Goal: Task Accomplishment & Management: Manage account settings

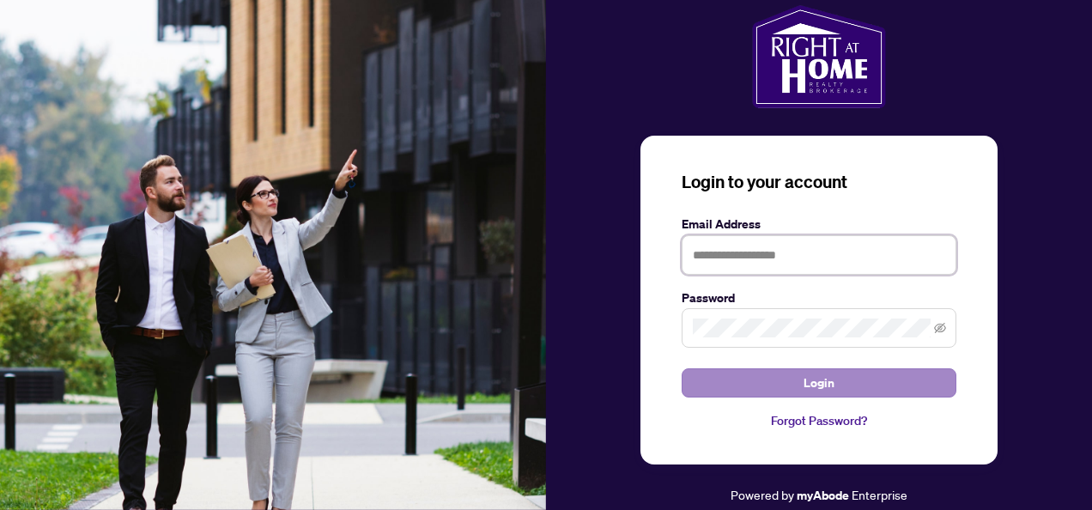
type input "**********"
click at [809, 382] on span "Login" at bounding box center [818, 382] width 31 height 27
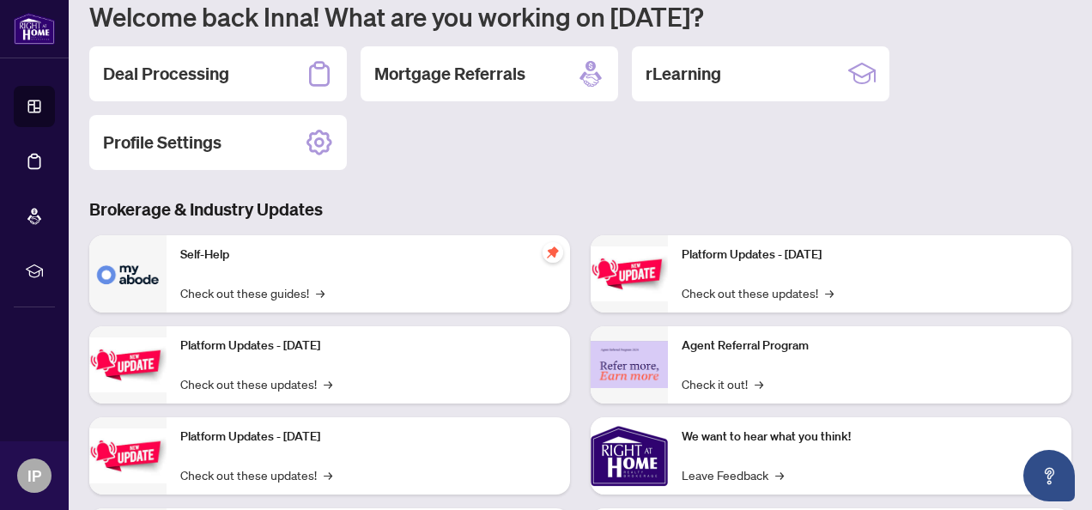
scroll to position [172, 0]
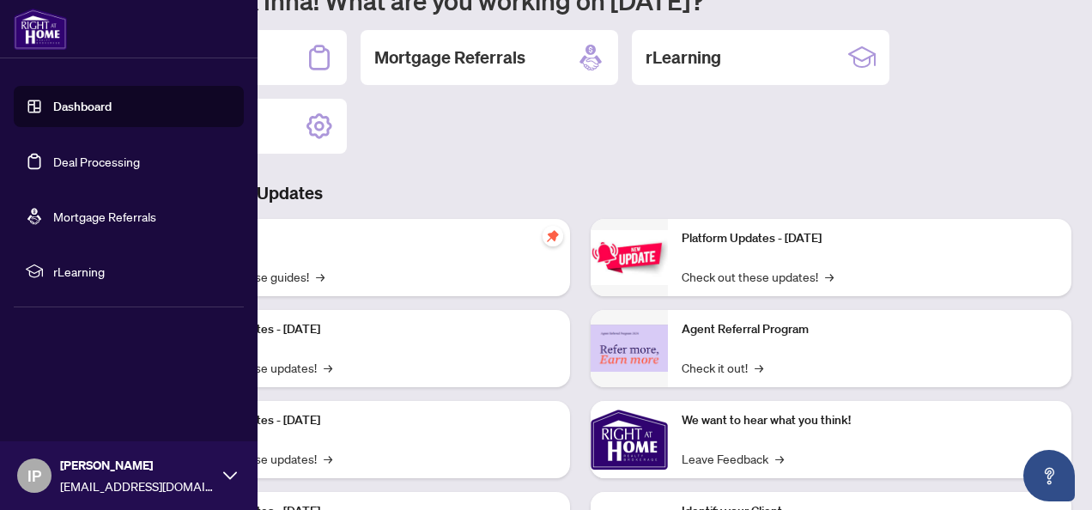
drag, startPoint x: 109, startPoint y: 104, endPoint x: 144, endPoint y: 105, distance: 35.2
click at [109, 104] on link "Dashboard" at bounding box center [82, 106] width 58 height 15
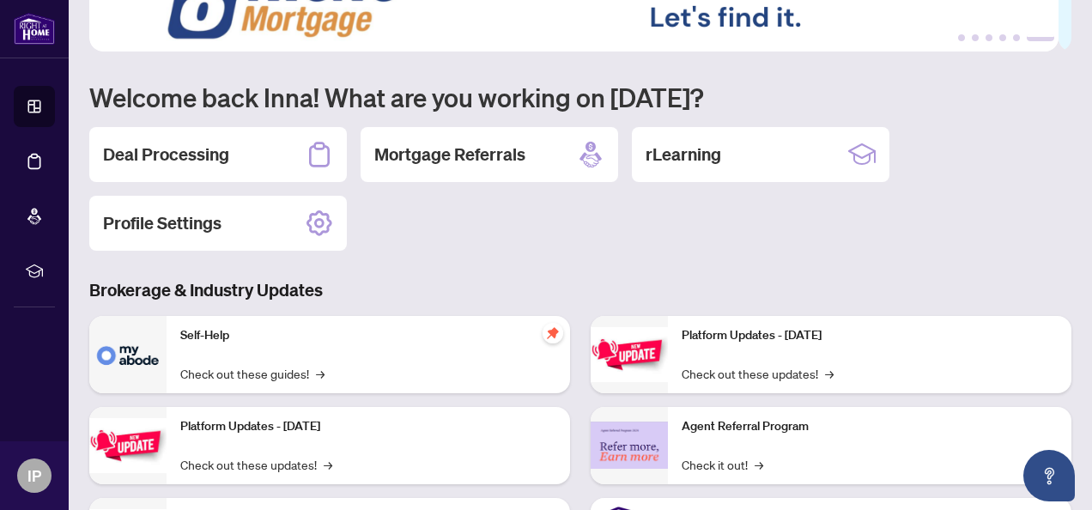
scroll to position [0, 0]
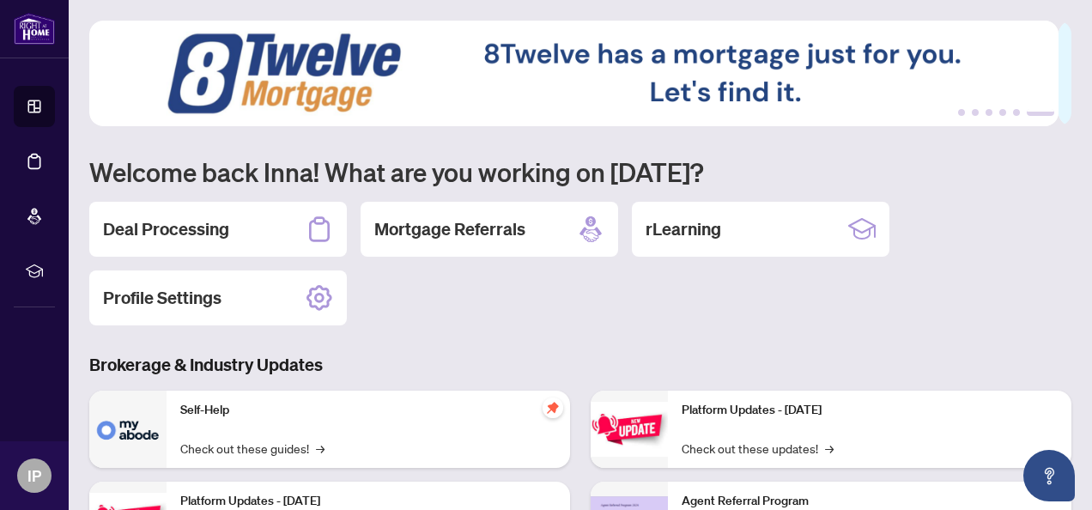
drag, startPoint x: 203, startPoint y: 219, endPoint x: 217, endPoint y: 220, distance: 14.6
click at [203, 219] on h2 "Deal Processing" at bounding box center [166, 229] width 126 height 24
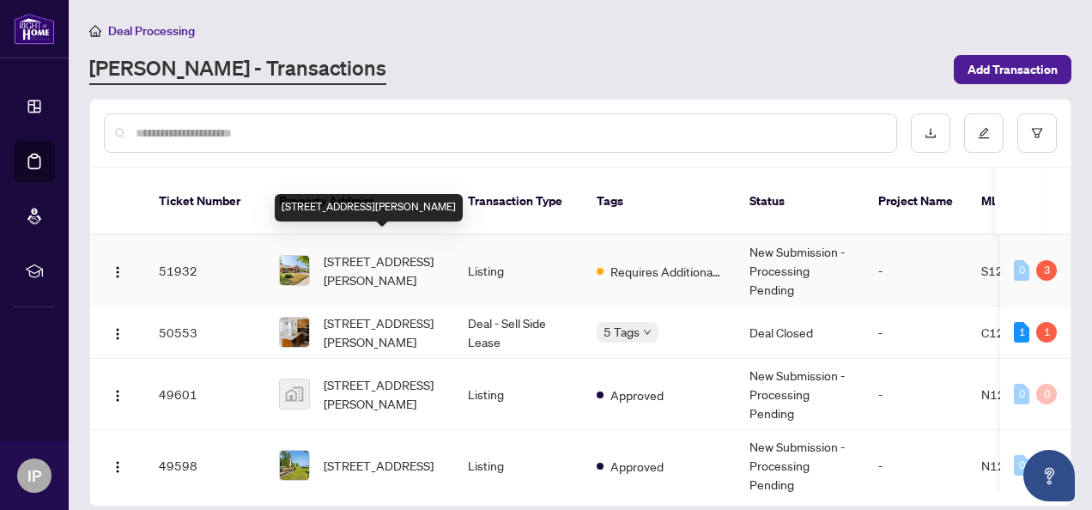
click at [352, 251] on span "[STREET_ADDRESS][PERSON_NAME]" at bounding box center [382, 270] width 117 height 38
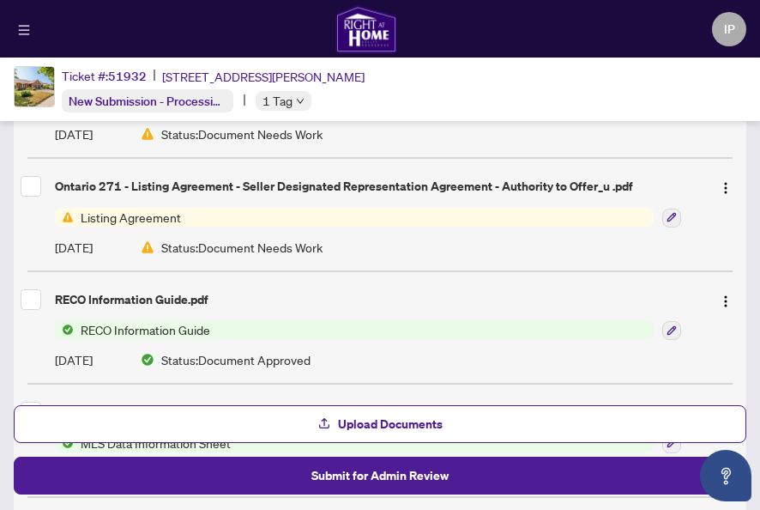
scroll to position [237, 0]
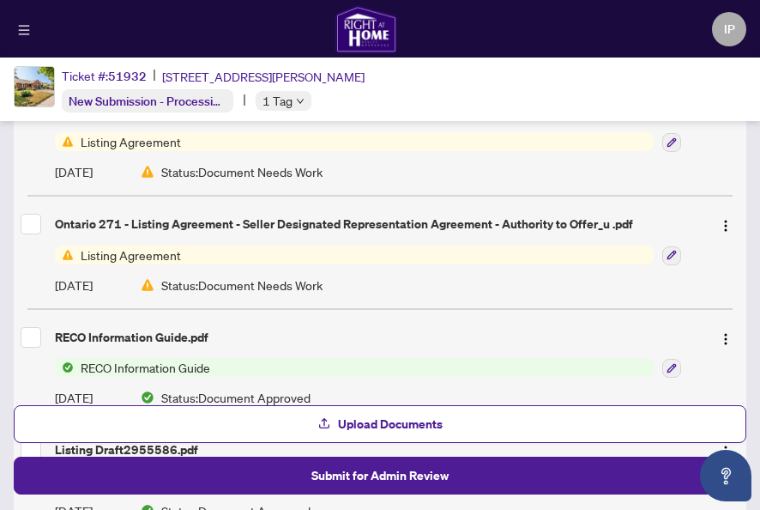
click at [128, 252] on span "Listing Agreement" at bounding box center [131, 254] width 114 height 19
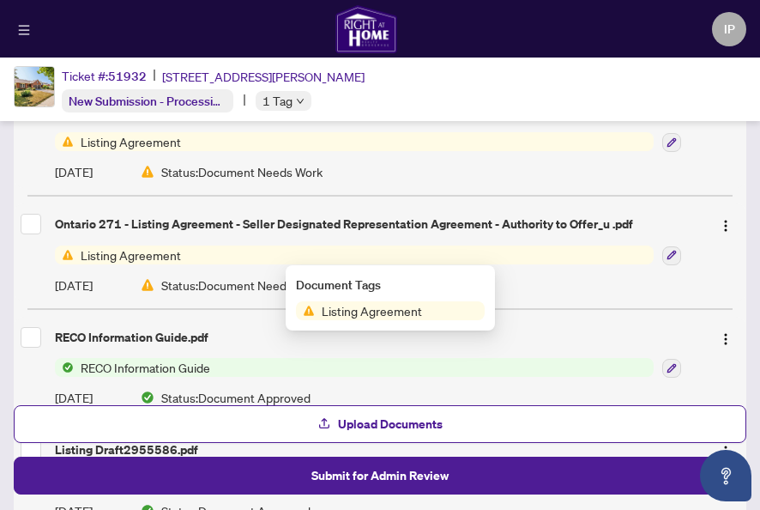
click at [563, 262] on div "Ontario 271 - Listing Agreement - Seller Designated Representation Agreement - …" at bounding box center [380, 252] width 733 height 98
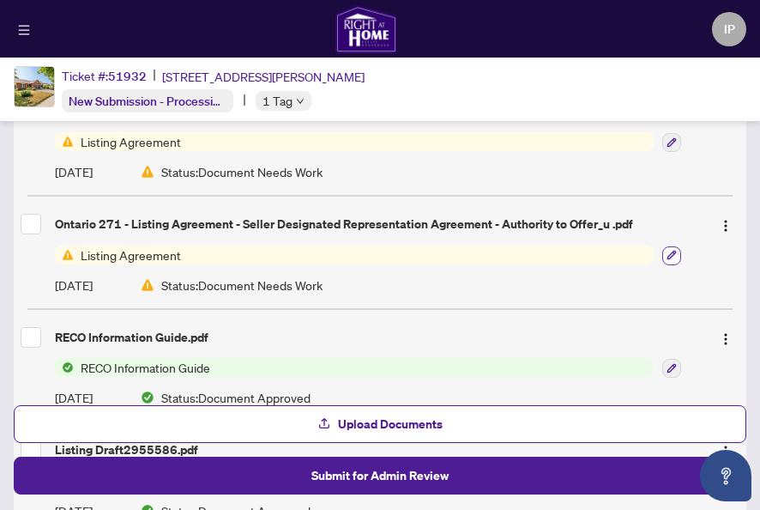
click at [668, 255] on icon "button" at bounding box center [672, 255] width 9 height 9
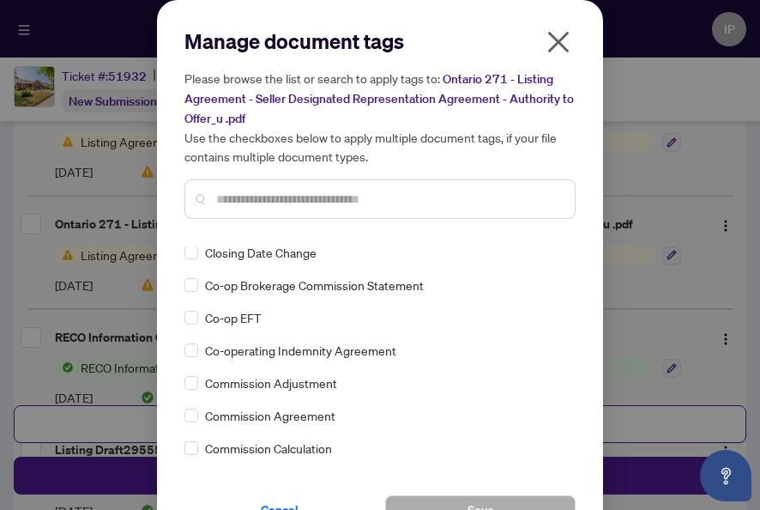
scroll to position [944, 0]
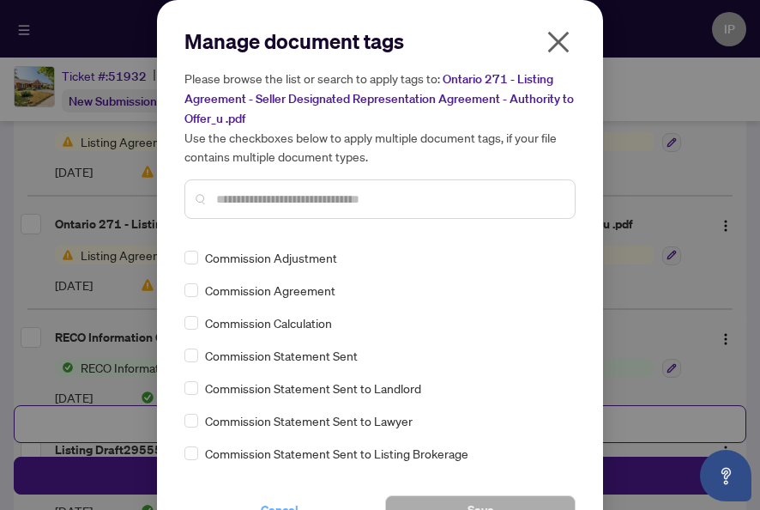
click at [268, 506] on span "Cancel" at bounding box center [280, 509] width 38 height 27
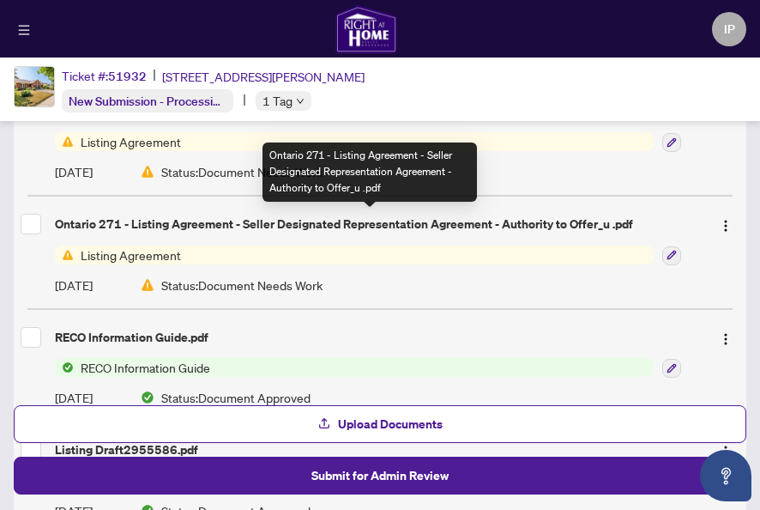
click at [312, 226] on div "Ontario 271 - Listing Agreement - Seller Designated Representation Agreement - …" at bounding box center [377, 224] width 644 height 19
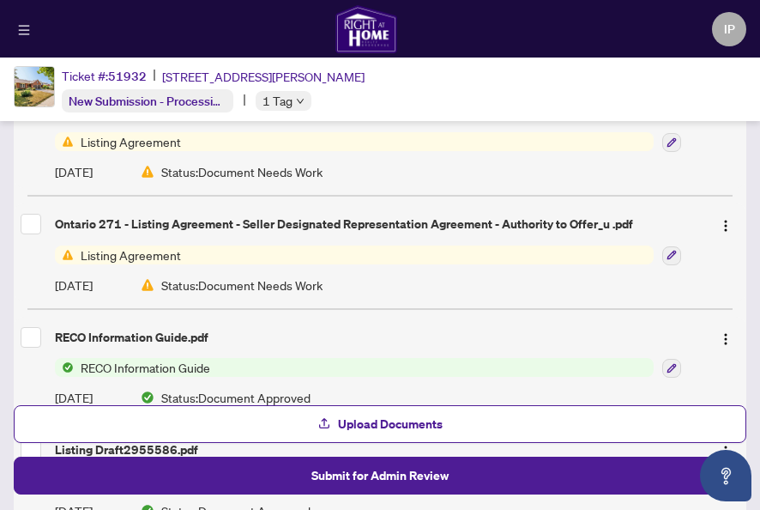
click at [104, 250] on span "Listing Agreement" at bounding box center [131, 254] width 114 height 19
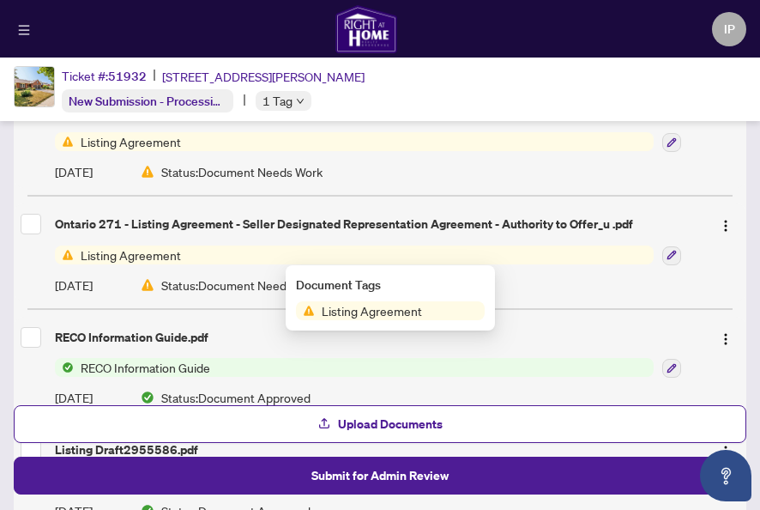
click at [93, 287] on span "[DATE]" at bounding box center [74, 285] width 38 height 19
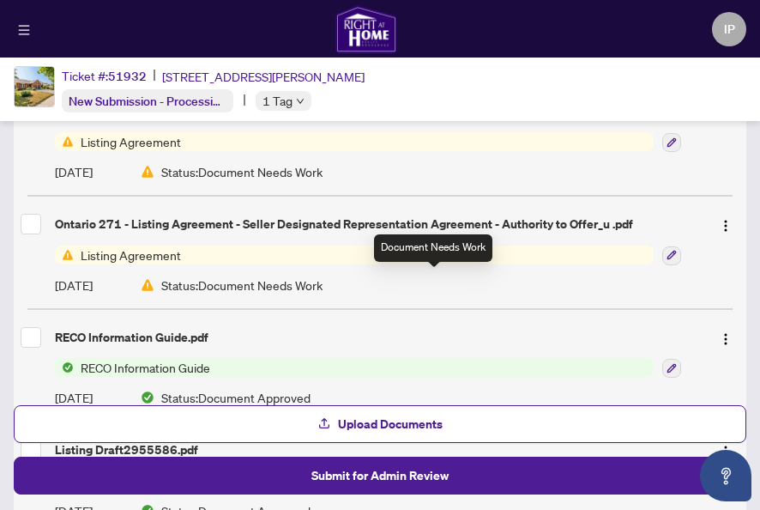
click at [185, 286] on span "Status: Document Needs Work" at bounding box center [241, 285] width 161 height 19
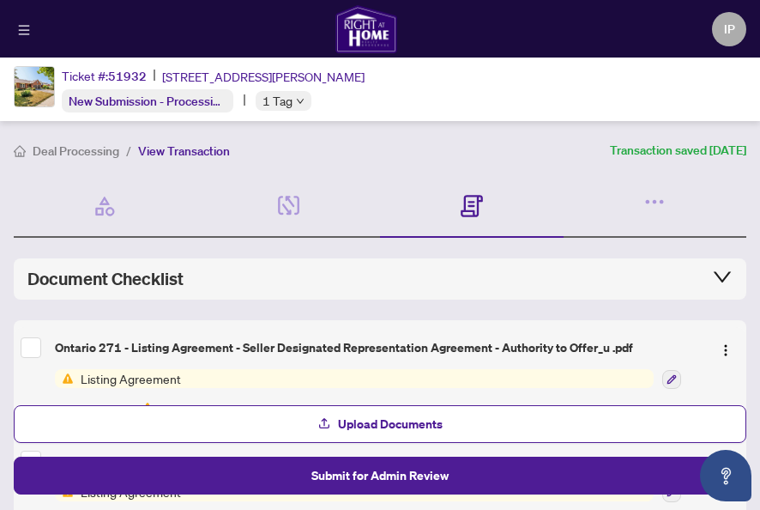
scroll to position [86, 0]
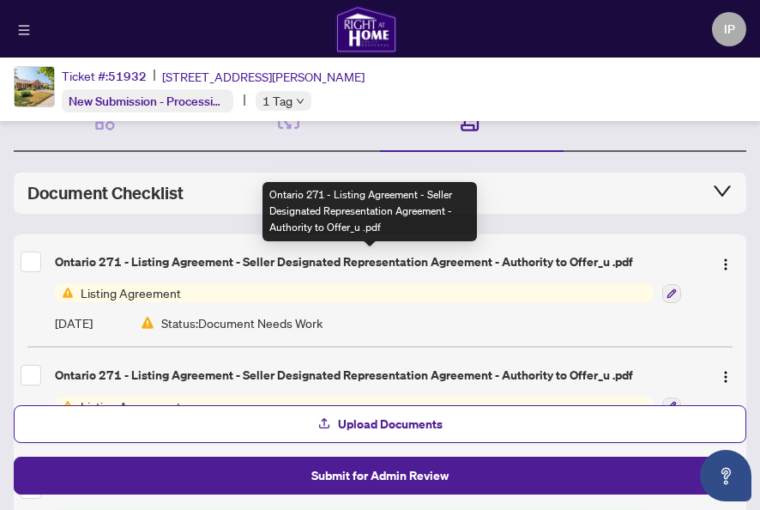
click at [154, 259] on div "Ontario 271 - Listing Agreement - Seller Designated Representation Agreement - …" at bounding box center [377, 261] width 644 height 19
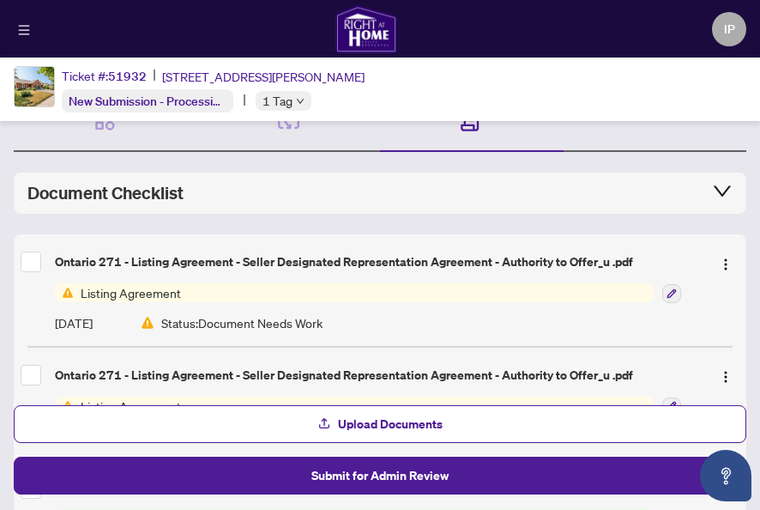
click at [125, 297] on span "Listing Agreement" at bounding box center [131, 292] width 114 height 19
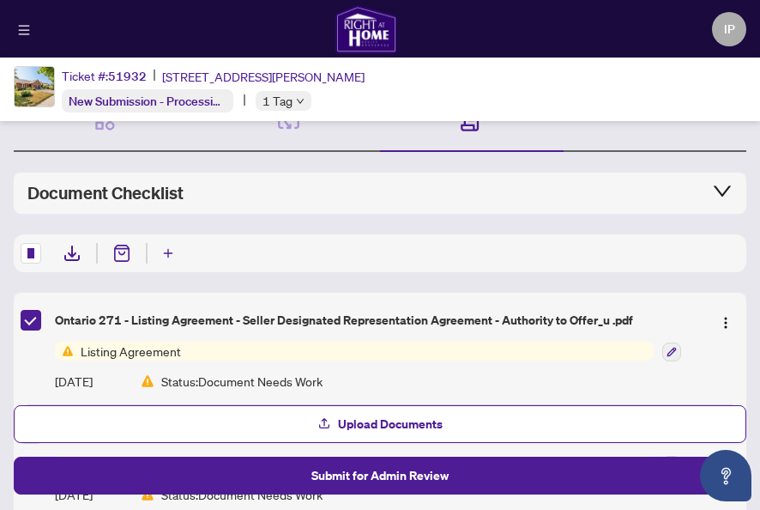
click at [70, 256] on icon at bounding box center [72, 253] width 21 height 21
